Goal: Transaction & Acquisition: Purchase product/service

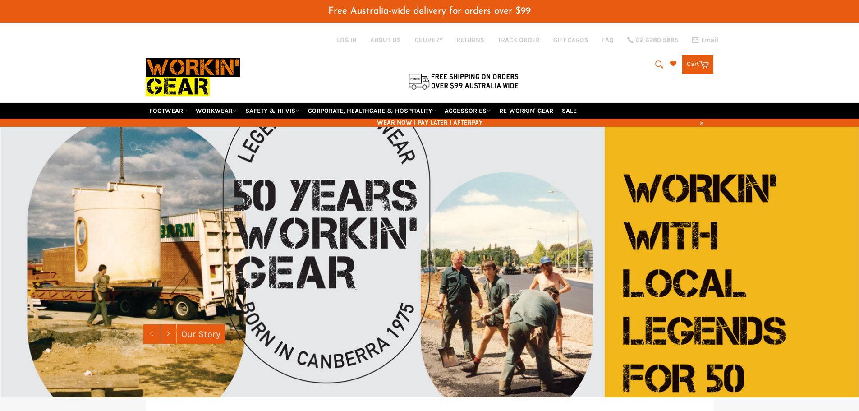
click at [656, 65] on icon "submit" at bounding box center [660, 64] width 8 height 8
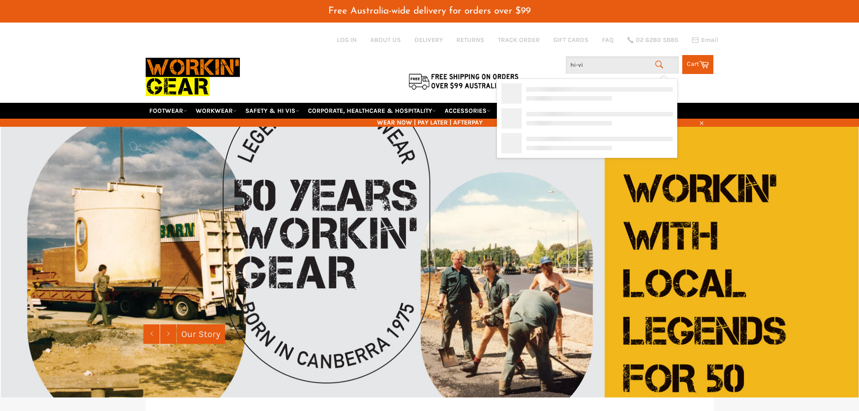
type input "hi-vis"
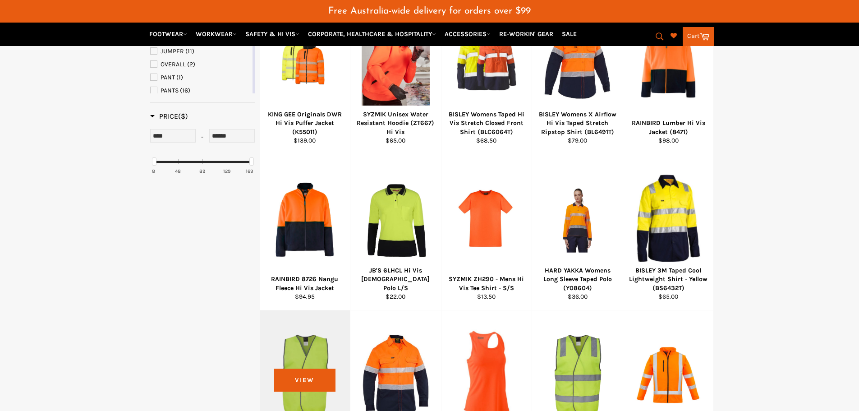
scroll to position [586, 0]
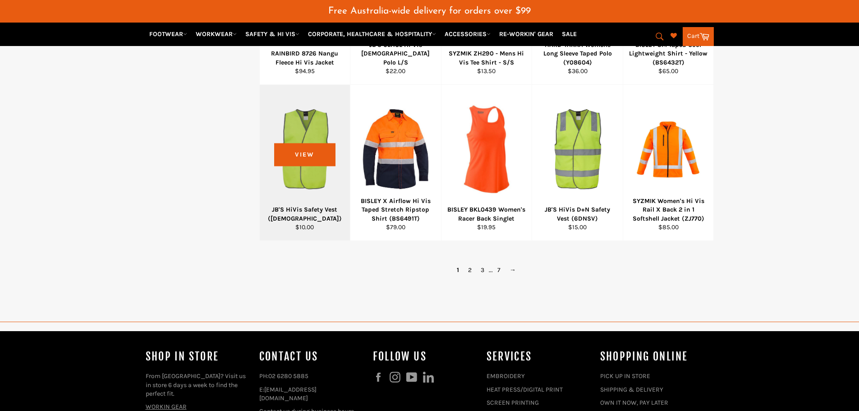
click at [313, 189] on div at bounding box center [305, 149] width 68 height 106
